Goal: Find specific page/section

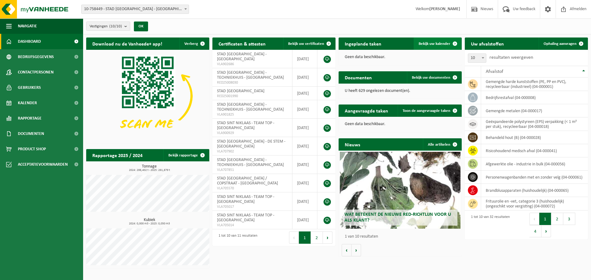
click at [442, 45] on span "Bekijk uw kalender" at bounding box center [435, 44] width 32 height 4
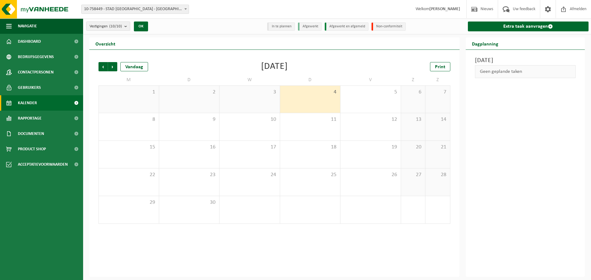
click at [16, 273] on ul "Navigatie Nieuws Uw feedback Afmelden Dashboard Bedrijfsgegevens Contactpersone…" at bounding box center [41, 149] width 83 height 262
click at [16, 10] on img at bounding box center [37, 9] width 74 height 18
